Goal: Transaction & Acquisition: Purchase product/service

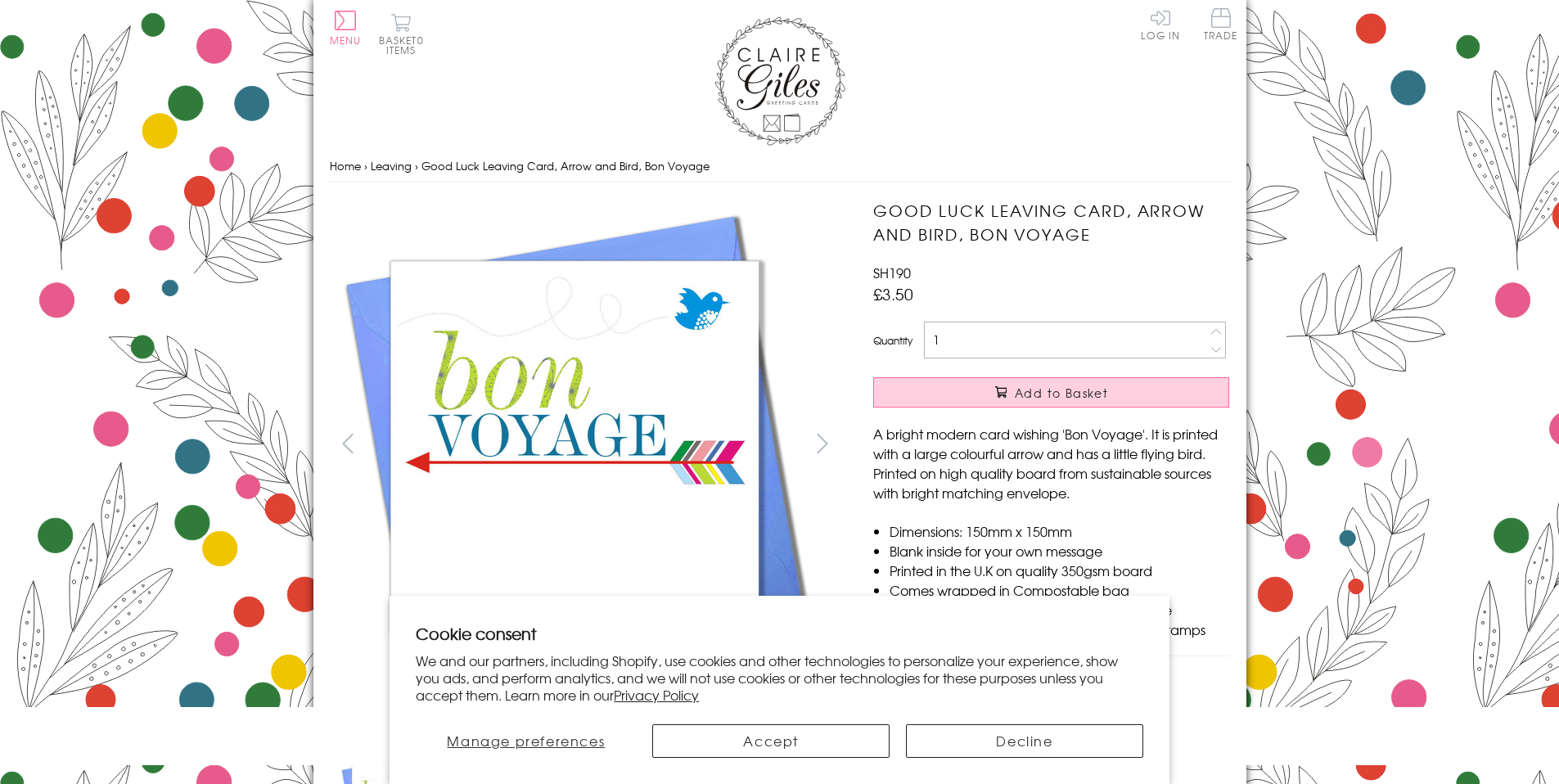
scroll to position [784, 0]
